Goal: Find specific fact: Find specific fact

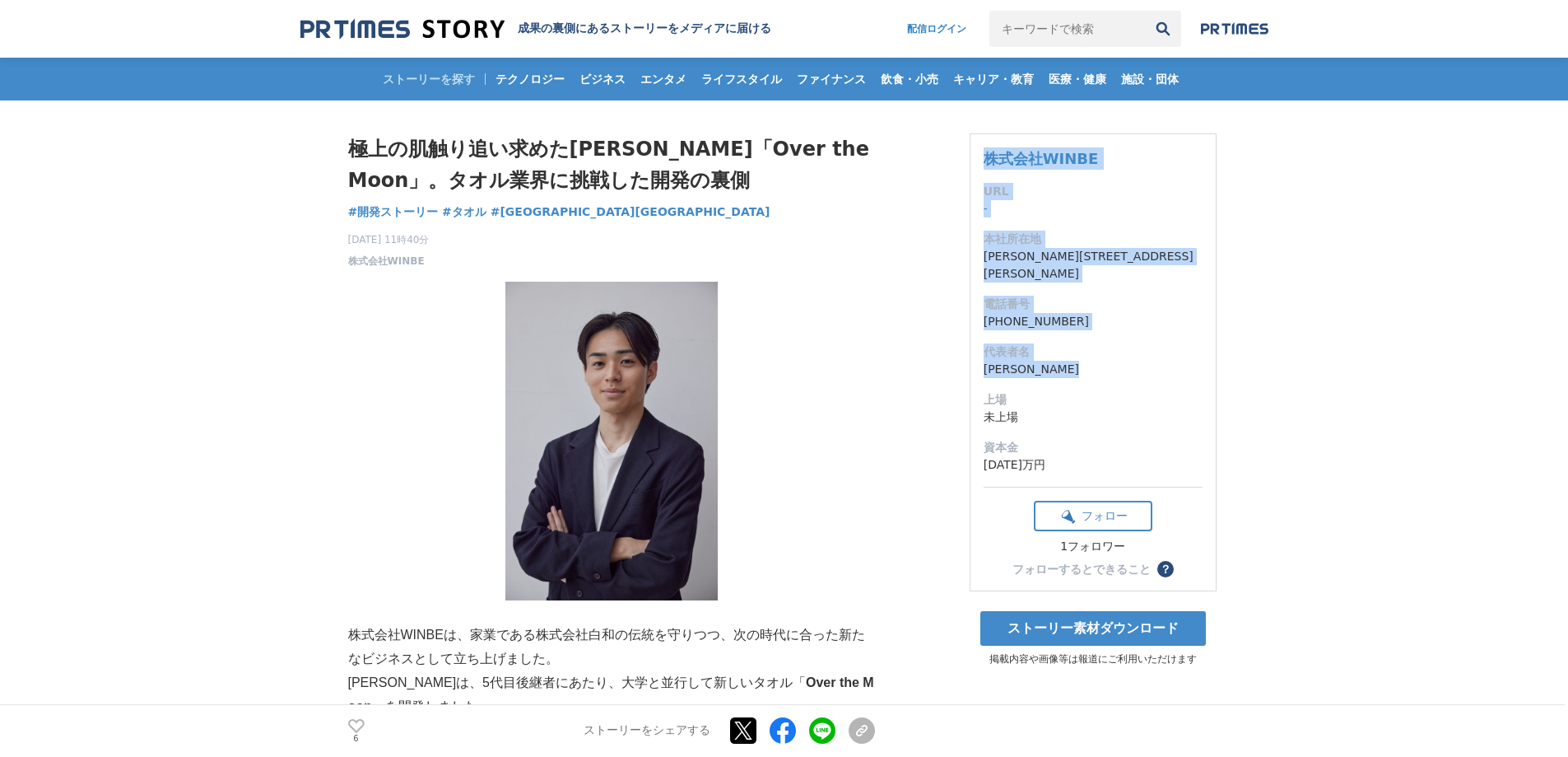
drag, startPoint x: 1039, startPoint y: 368, endPoint x: 948, endPoint y: 366, distance: 91.0
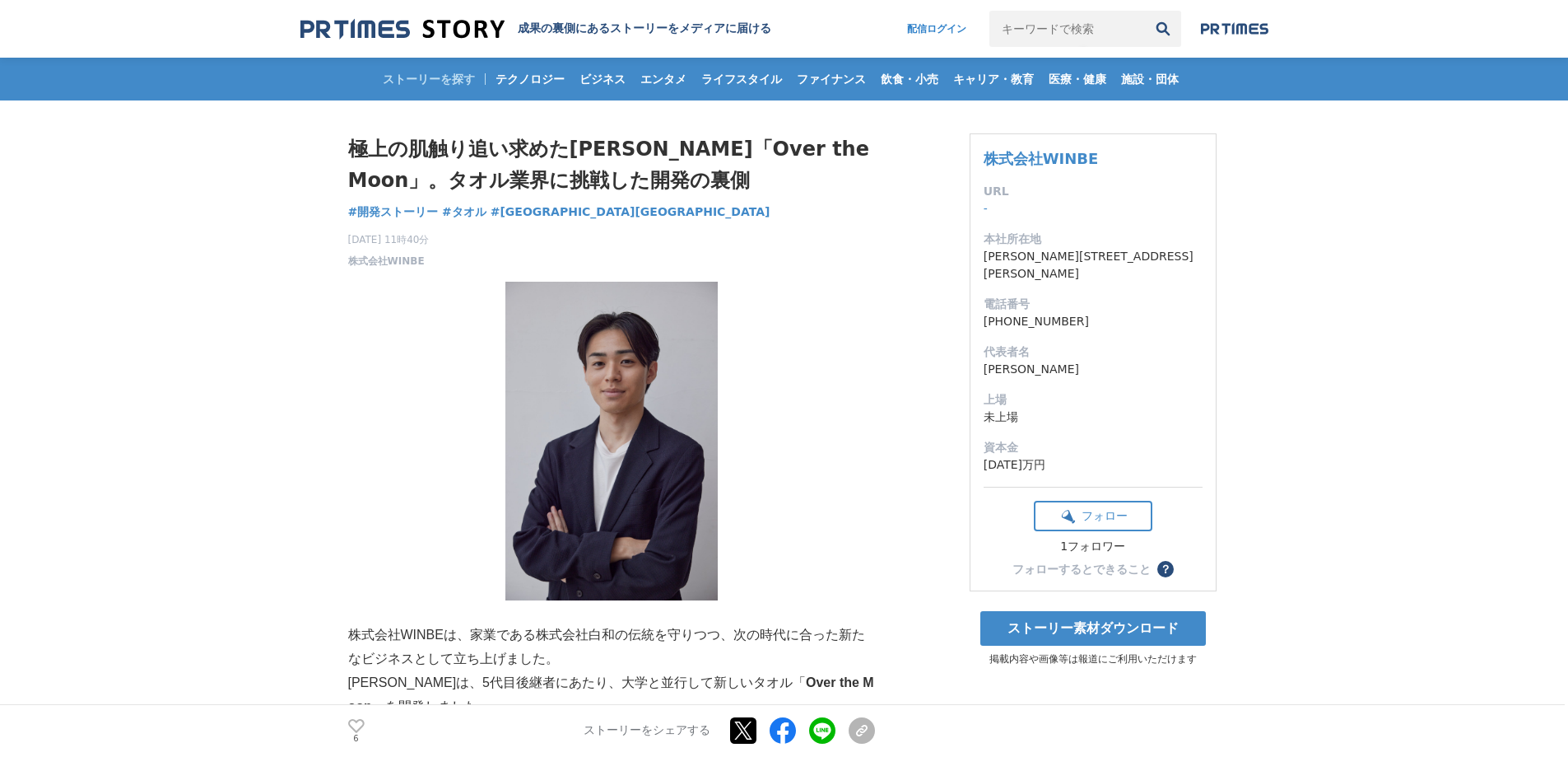
click at [840, 434] on p at bounding box center [611, 441] width 527 height 318
drag, startPoint x: 984, startPoint y: 366, endPoint x: 1050, endPoint y: 365, distance: 66.0
click at [1050, 365] on dd "[PERSON_NAME]" at bounding box center [1094, 369] width 219 height 17
copy dd "[PERSON_NAME]"
